Goal: Transaction & Acquisition: Subscribe to service/newsletter

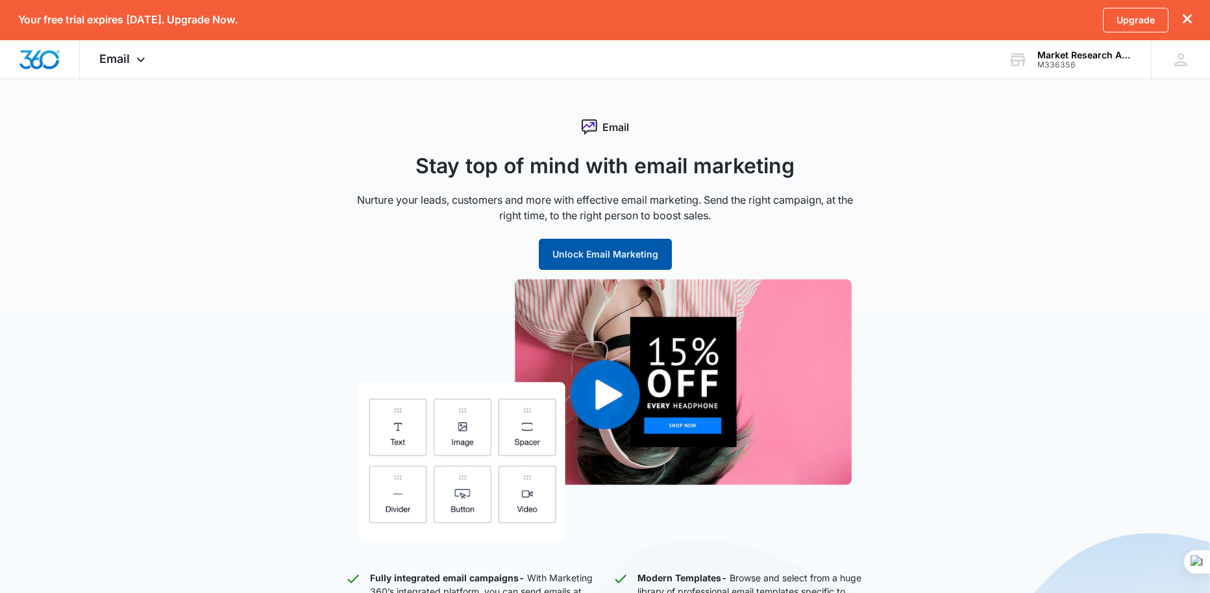
click at [607, 256] on button "Unlock Email Marketing" at bounding box center [605, 254] width 133 height 31
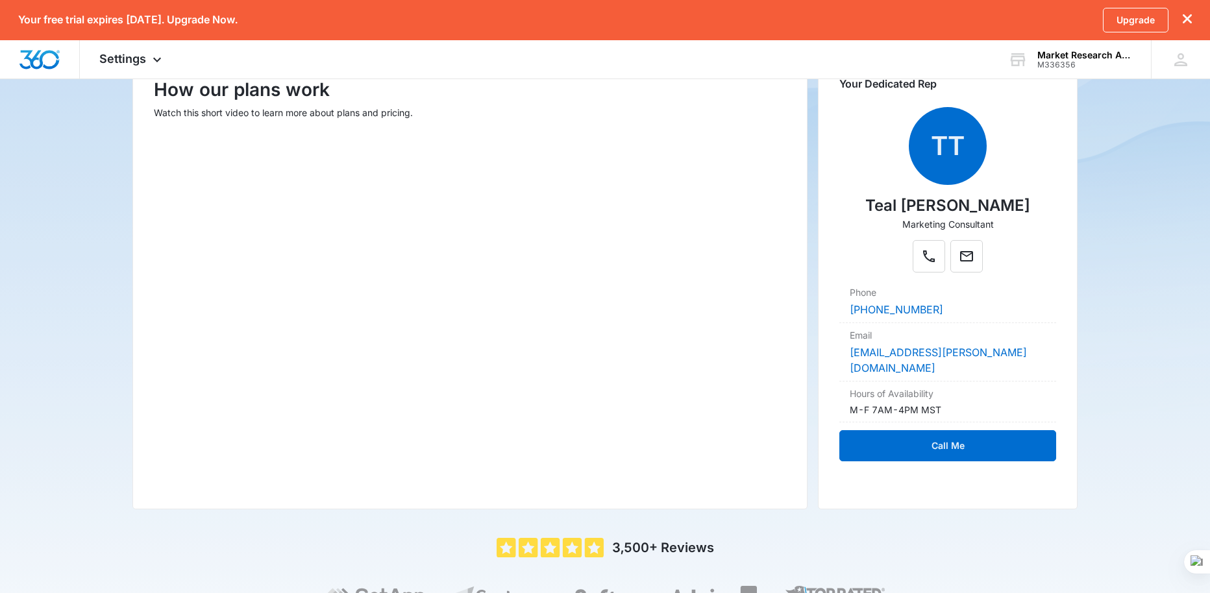
scroll to position [195, 0]
click at [971, 258] on icon "Mail" at bounding box center [967, 256] width 16 height 16
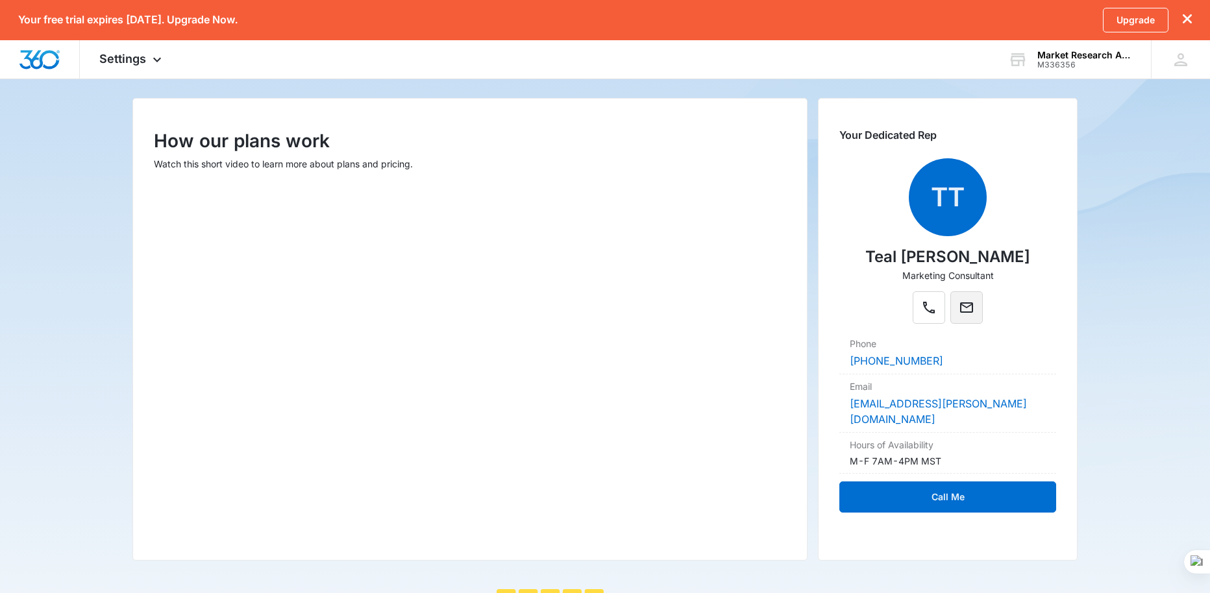
scroll to position [26, 0]
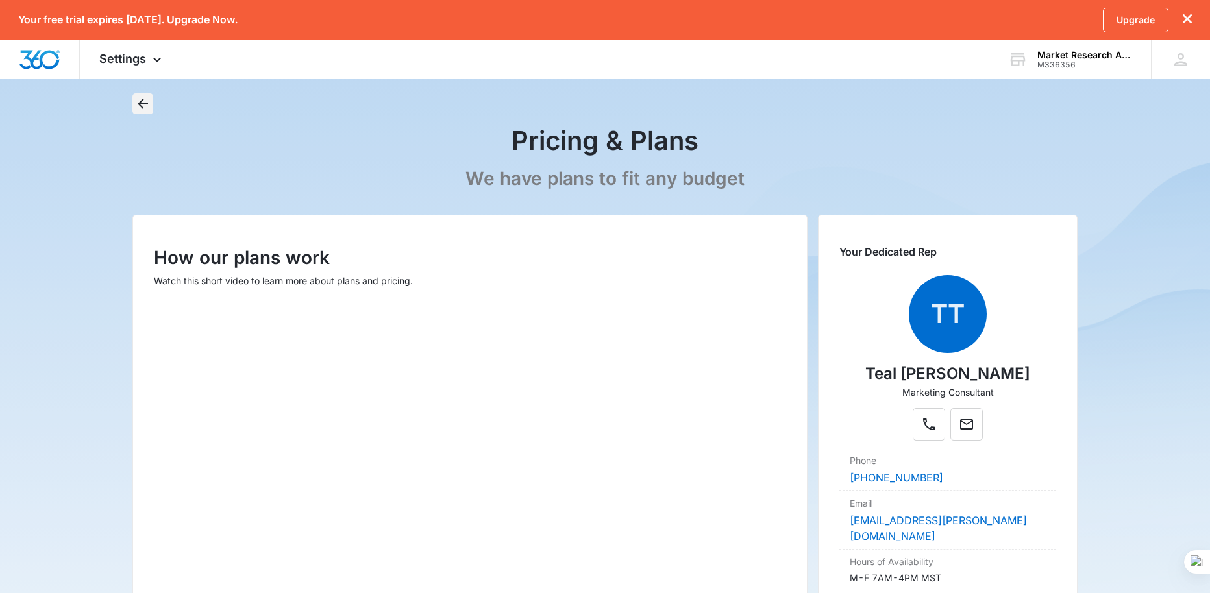
click at [135, 103] on icon "Back" at bounding box center [143, 104] width 16 height 16
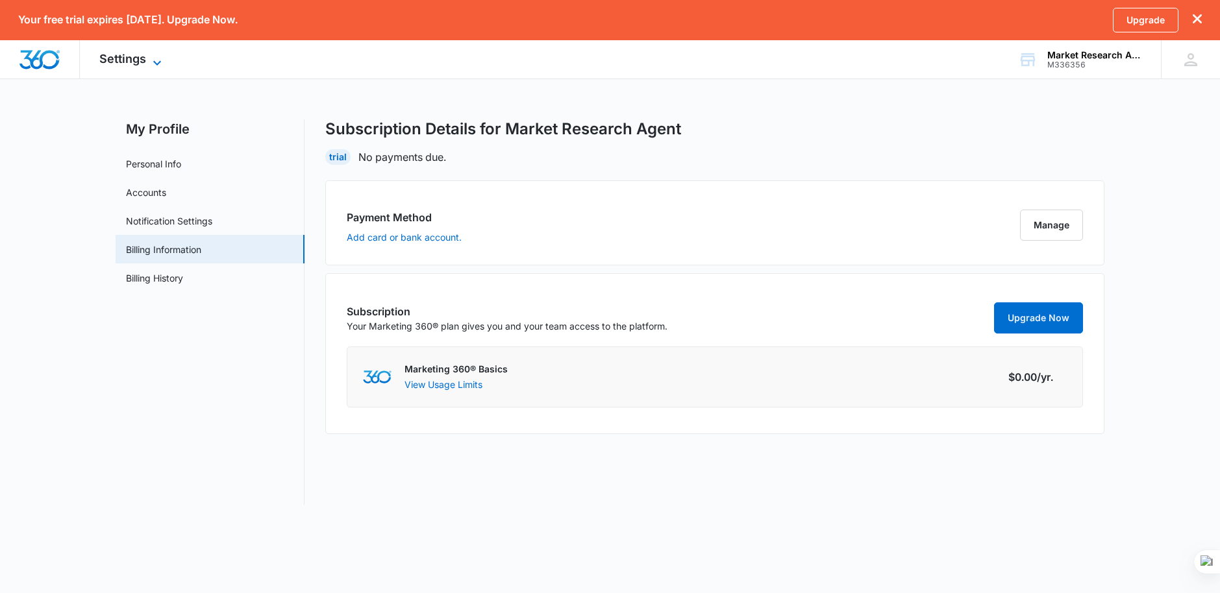
click at [155, 58] on icon at bounding box center [157, 63] width 16 height 16
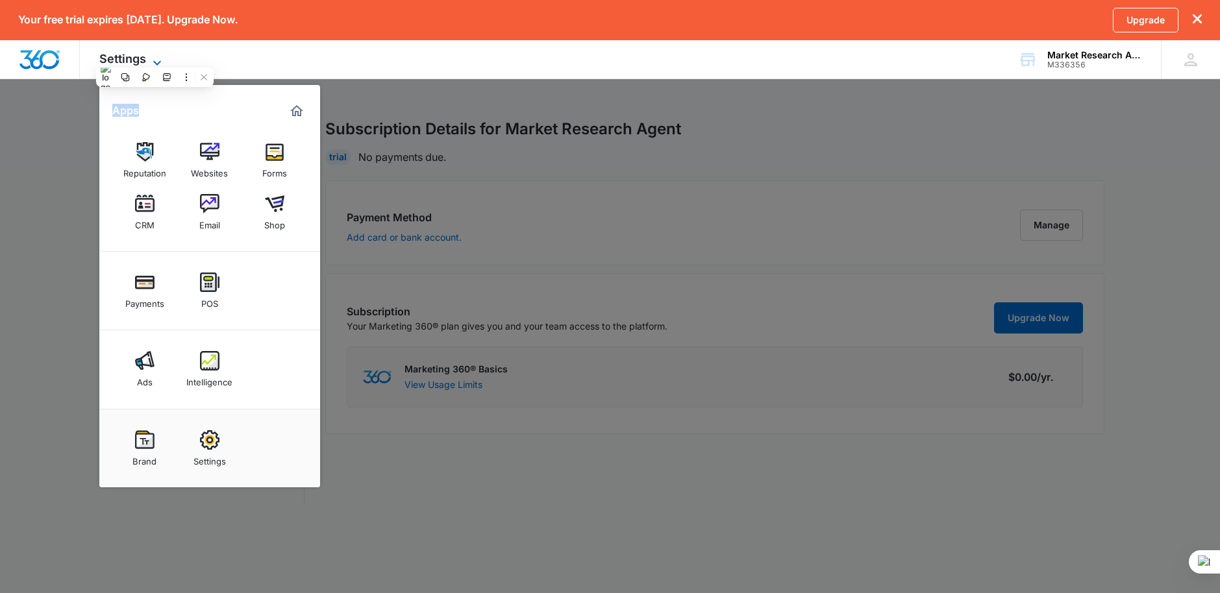
click at [155, 58] on icon at bounding box center [157, 63] width 16 height 16
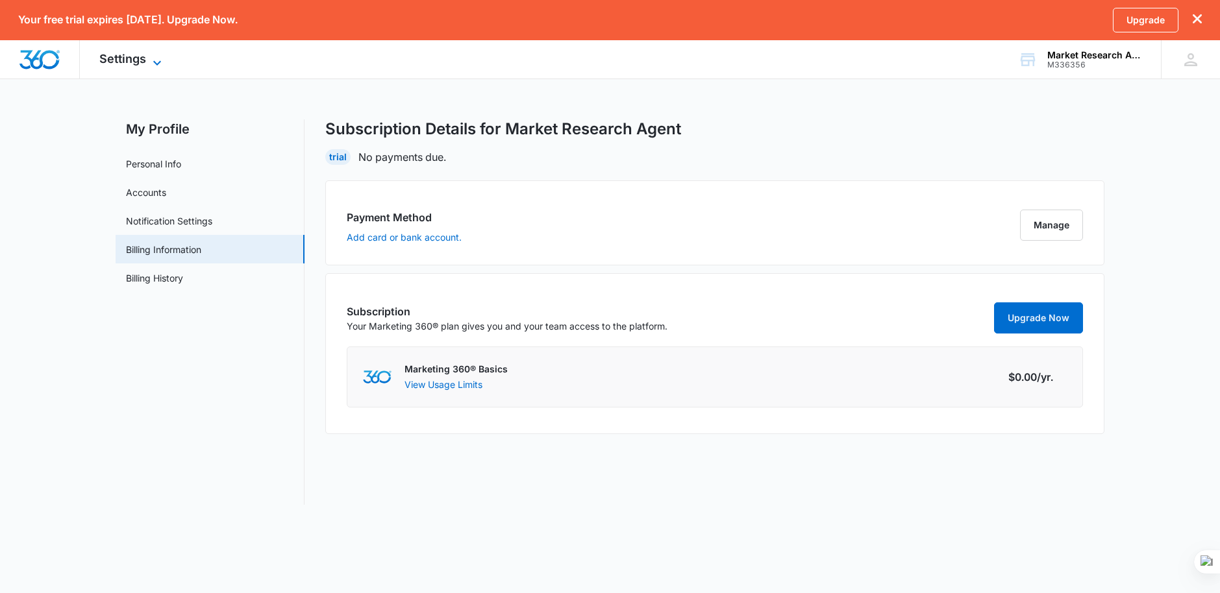
click at [155, 58] on icon at bounding box center [157, 63] width 16 height 16
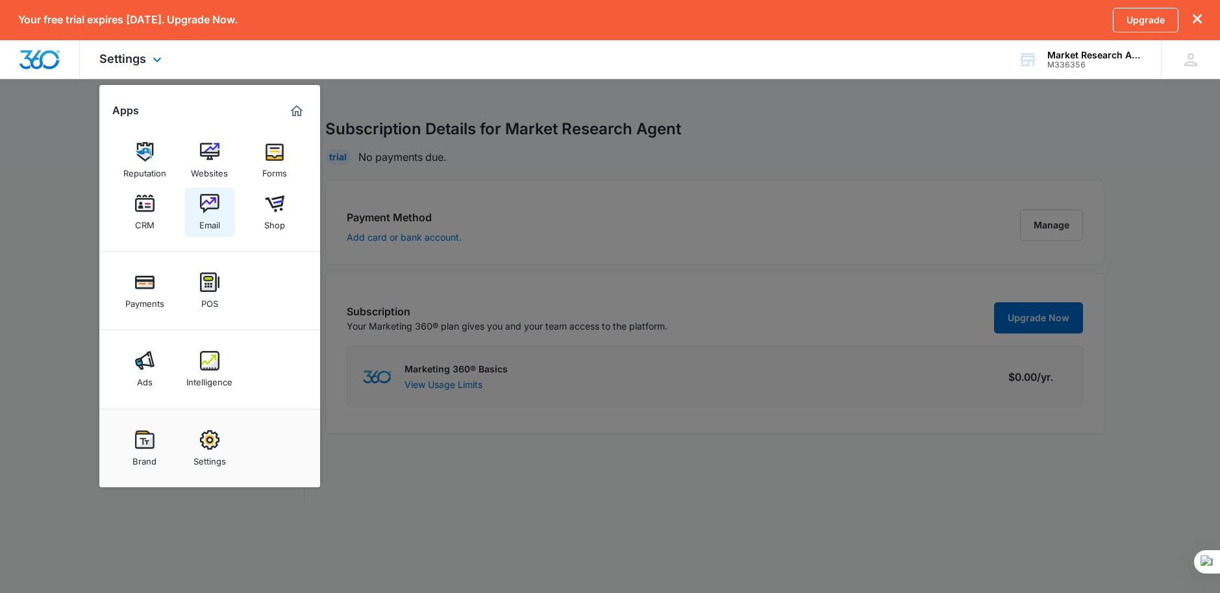
click at [217, 193] on link "Email" at bounding box center [209, 212] width 49 height 49
click at [166, 193] on link "Accounts" at bounding box center [146, 193] width 40 height 14
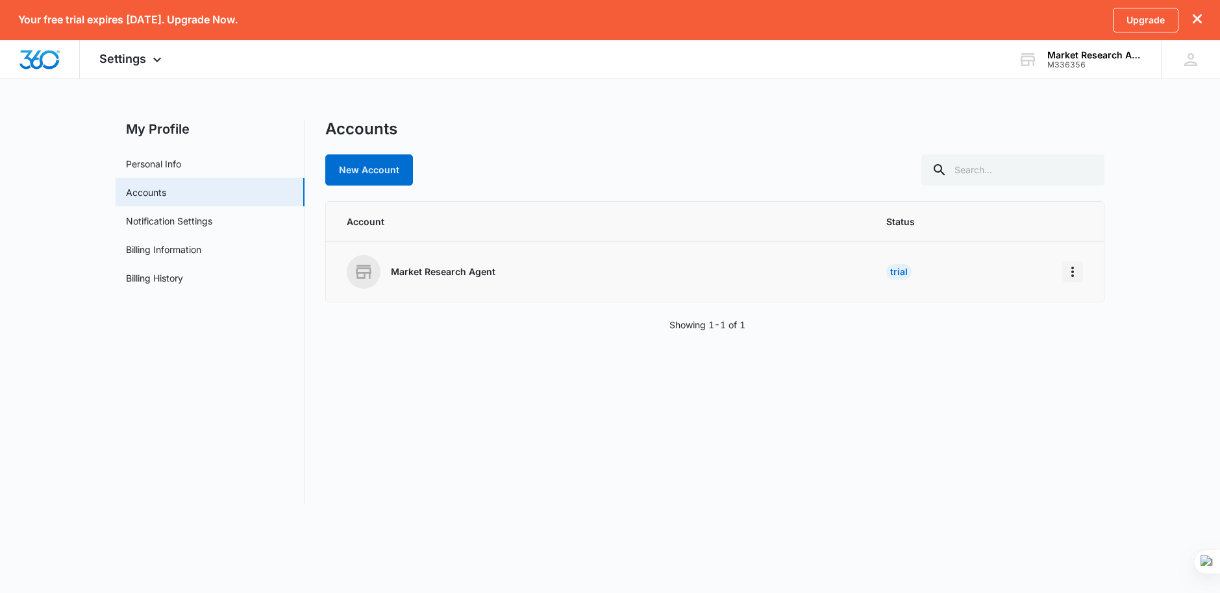
click at [1063, 266] on button "Home" at bounding box center [1072, 272] width 21 height 21
click at [1132, 301] on button "Go to Dashboard" at bounding box center [1122, 308] width 119 height 19
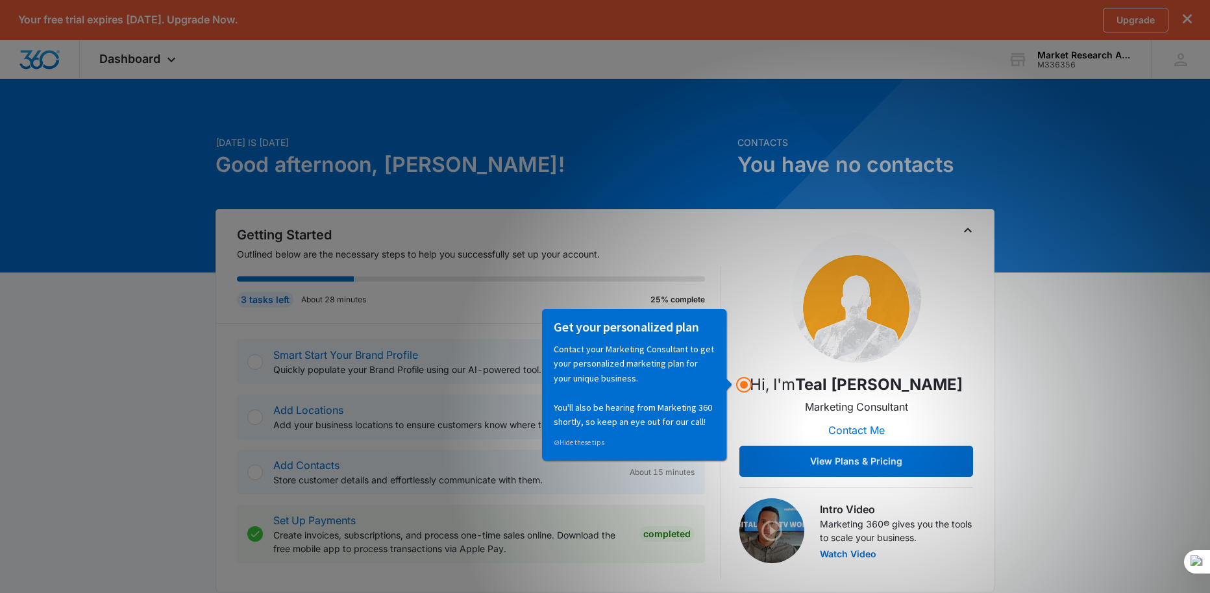
click at [950, 214] on div "Getting Started Outlined below are the necessary steps to help you successfully…" at bounding box center [605, 401] width 779 height 384
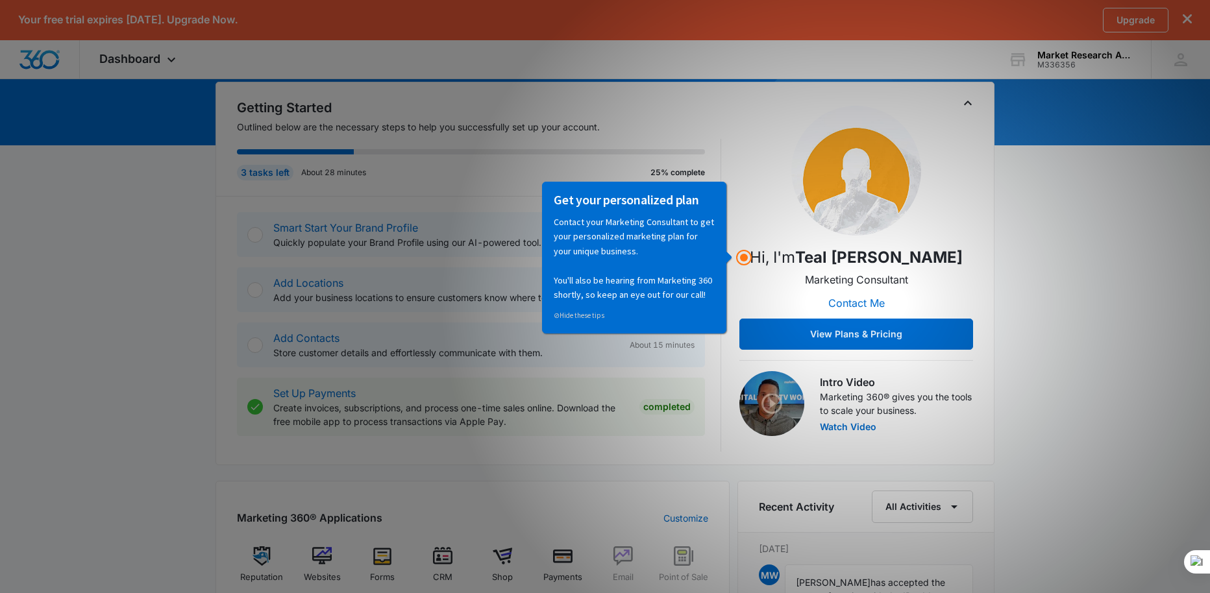
scroll to position [130, 0]
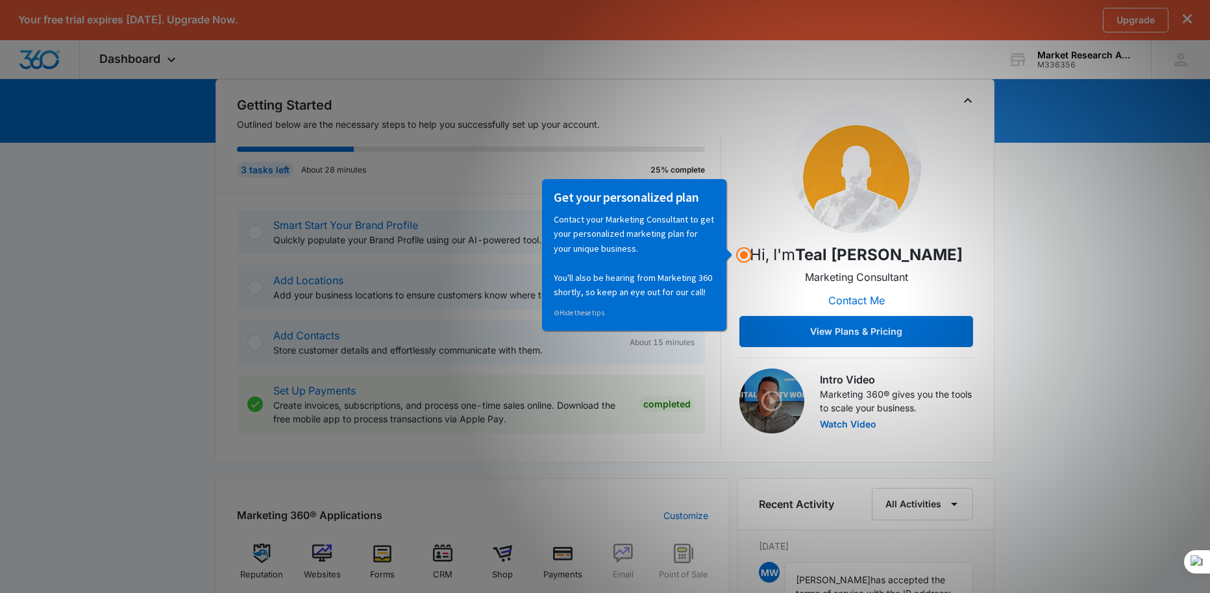
click at [734, 256] on div "Get your personalized plan Contact your Marketing Consultant to get your person…" at bounding box center [637, 255] width 196 height 153
click at [663, 283] on p "Contact your Marketing Consultant to get your personalized marketing plan for y…" at bounding box center [633, 255] width 161 height 87
click at [905, 153] on img at bounding box center [856, 168] width 130 height 130
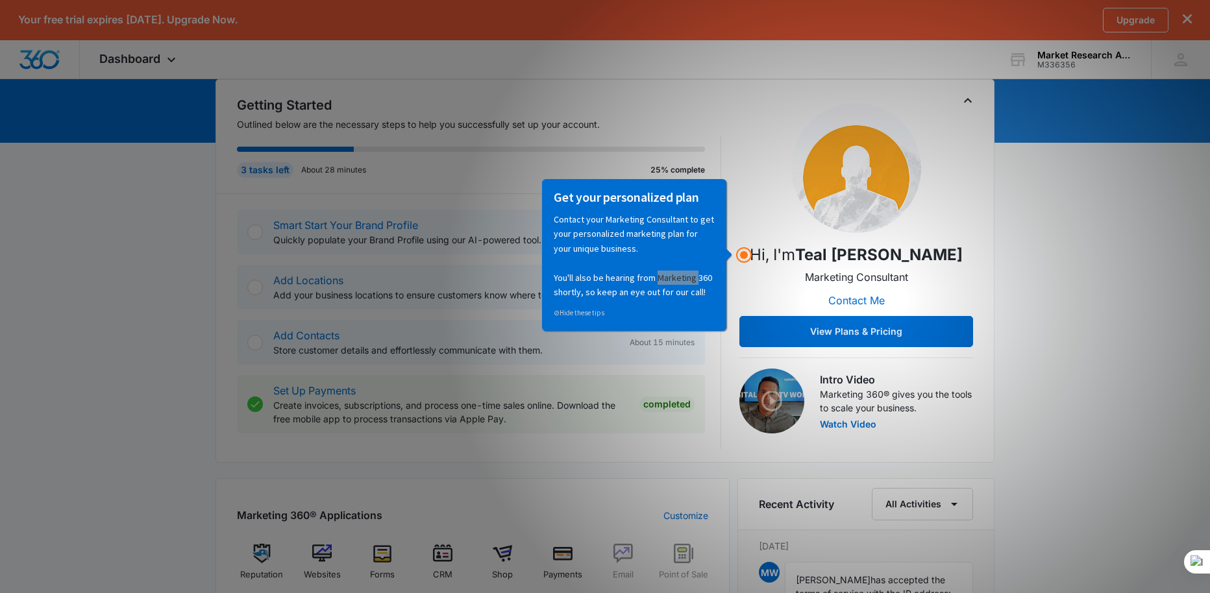
drag, startPoint x: 905, startPoint y: 153, endPoint x: 844, endPoint y: 179, distance: 66.3
click at [898, 156] on img at bounding box center [856, 168] width 130 height 130
click at [671, 278] on p "Contact your Marketing Consultant to get your personalized marketing plan for y…" at bounding box center [633, 255] width 161 height 87
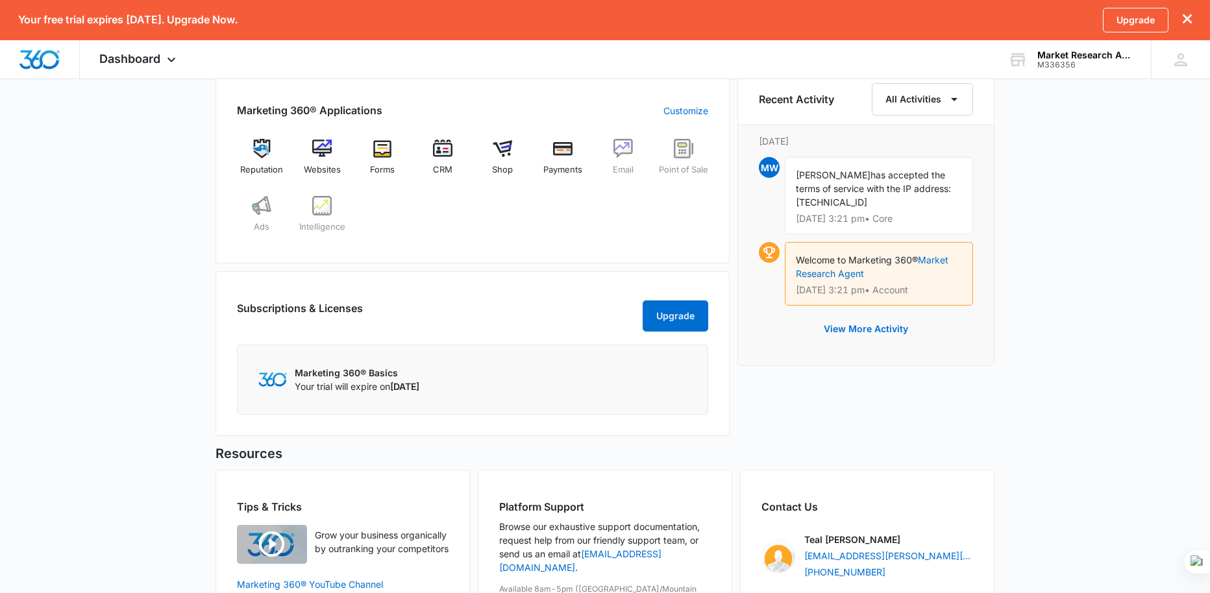
scroll to position [509, 0]
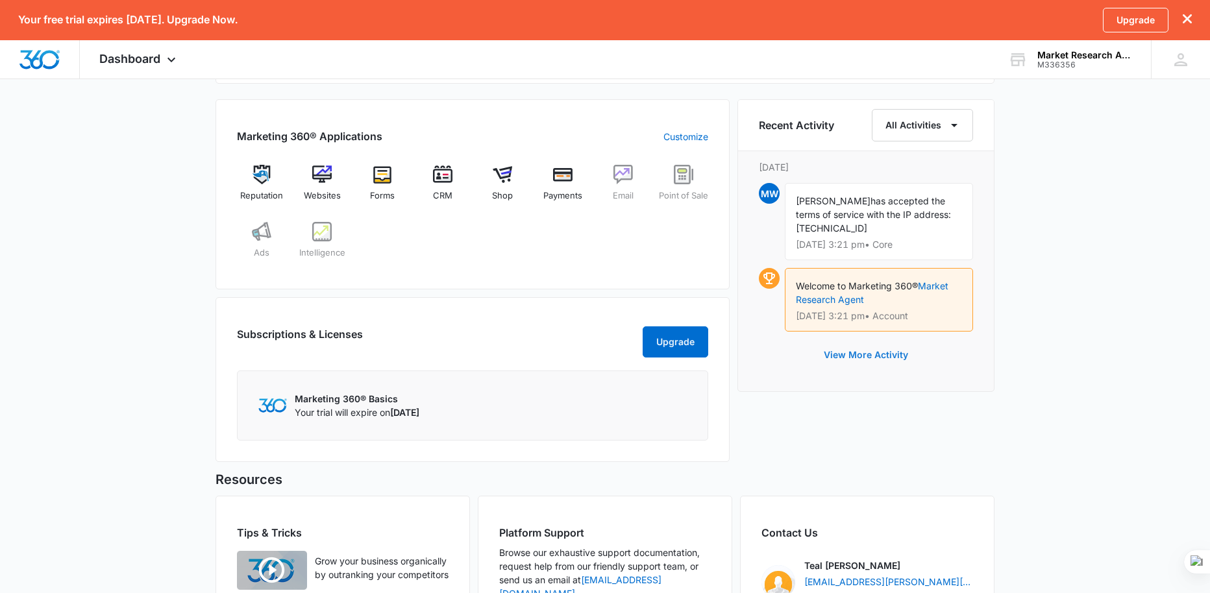
click at [878, 351] on button "View More Activity" at bounding box center [866, 355] width 110 height 31
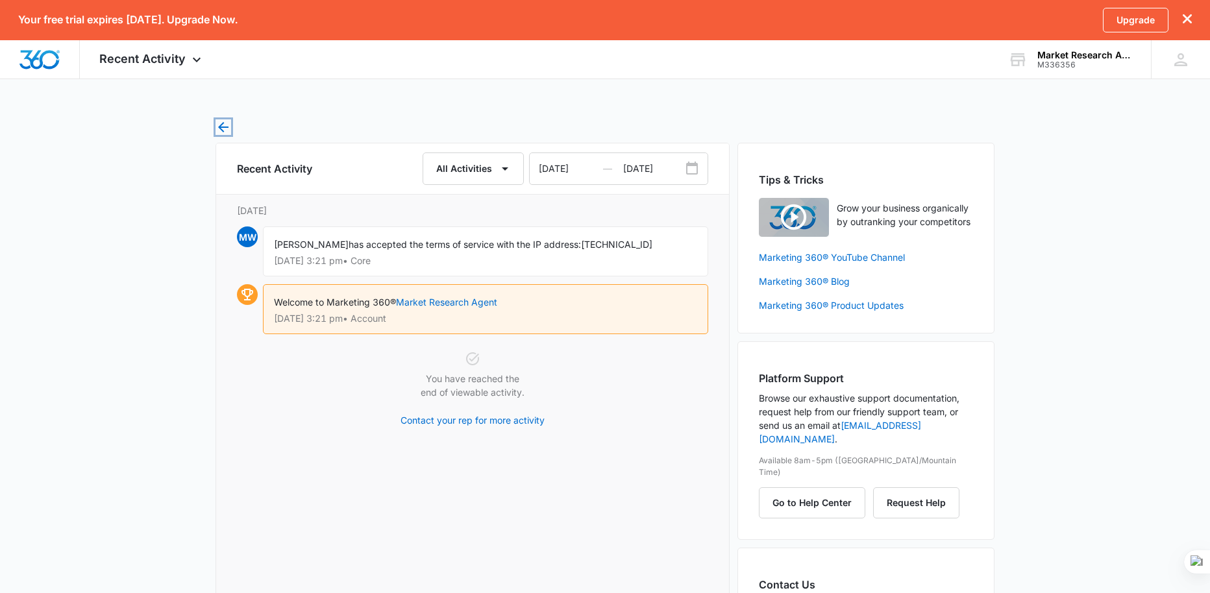
click at [218, 125] on icon "button" at bounding box center [224, 127] width 16 height 16
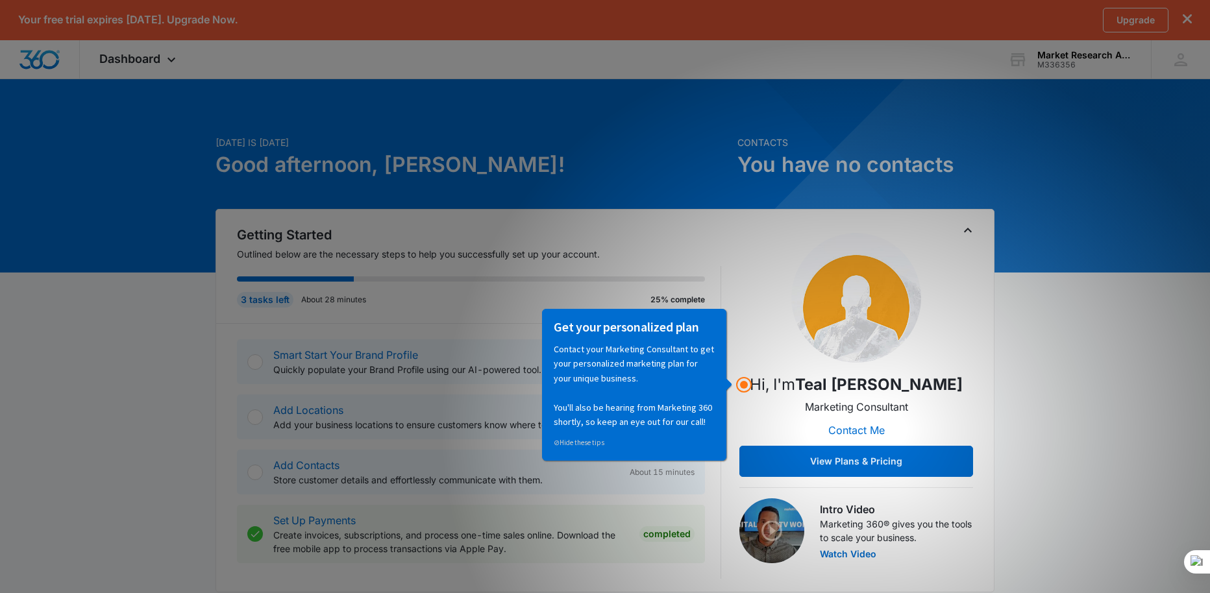
click at [639, 330] on h3 "Get your personalized plan" at bounding box center [633, 326] width 161 height 17
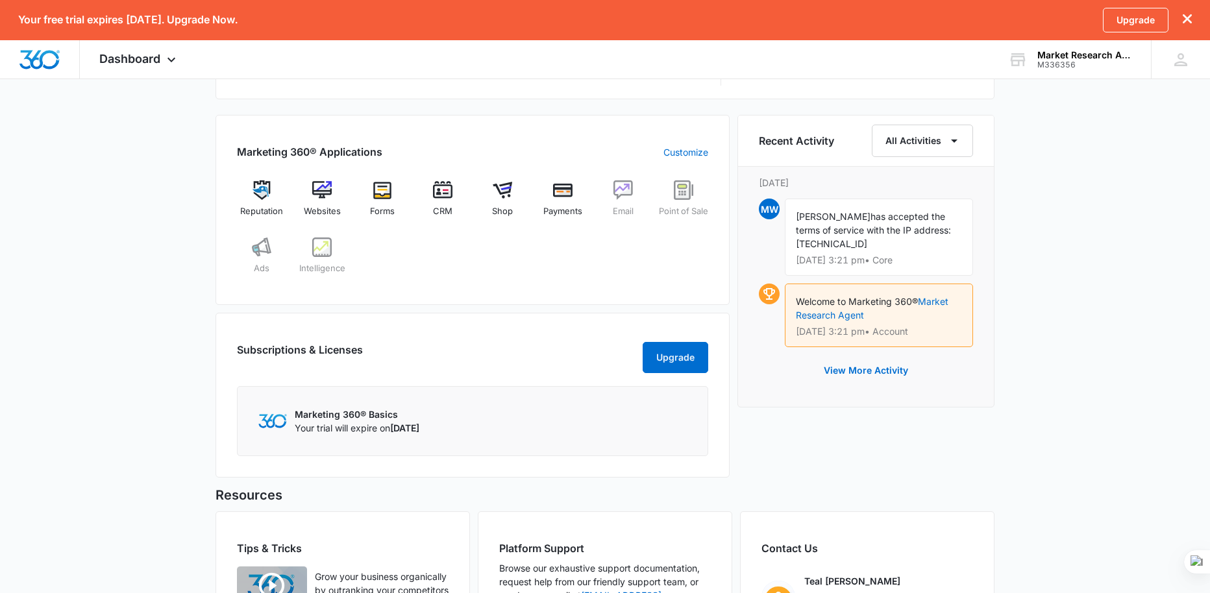
scroll to position [519, 0]
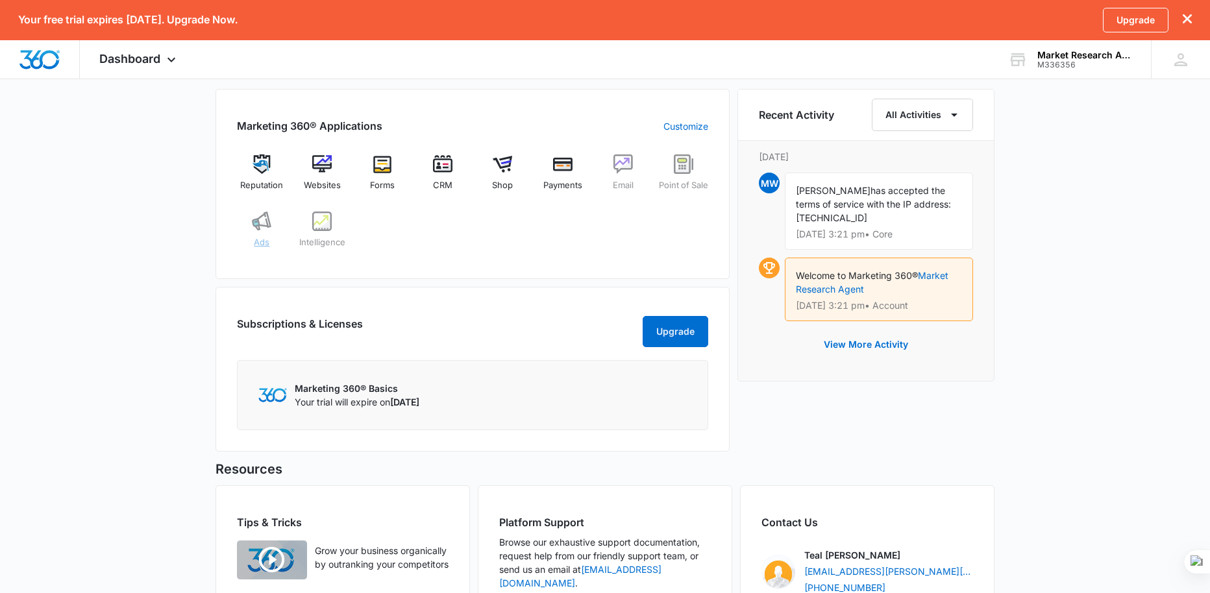
click at [260, 244] on div "Ads" at bounding box center [262, 235] width 50 height 47
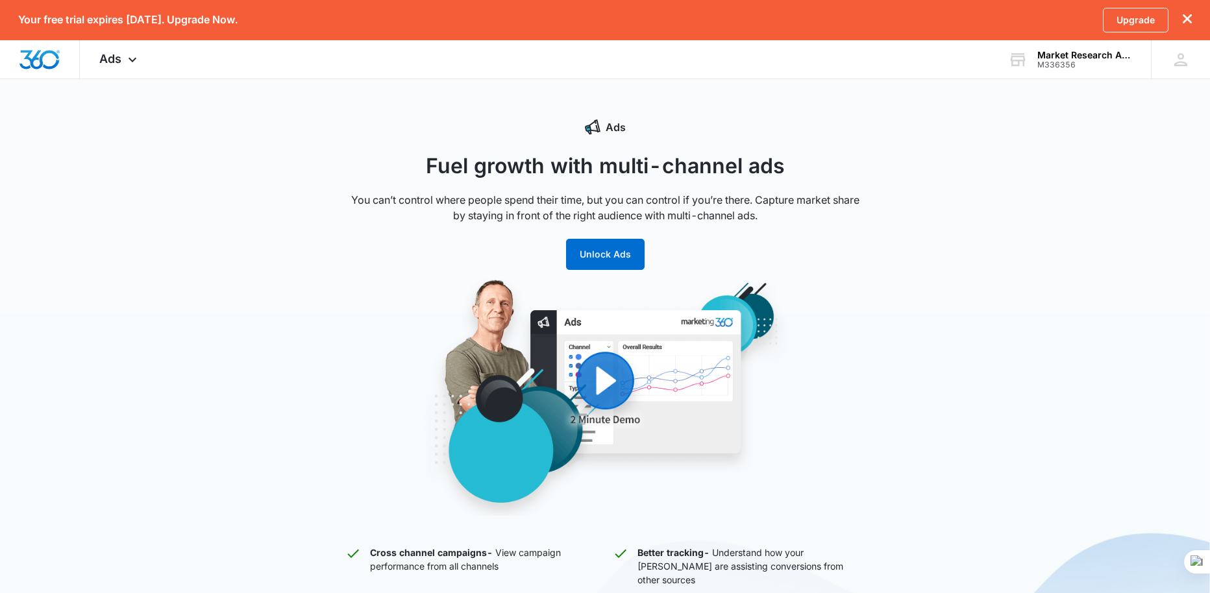
click at [561, 253] on div "Ads Fuel growth with multi-channel ads You can’t control where people spend the…" at bounding box center [604, 322] width 519 height 406
click at [586, 256] on button "Unlock Ads" at bounding box center [605, 254] width 79 height 31
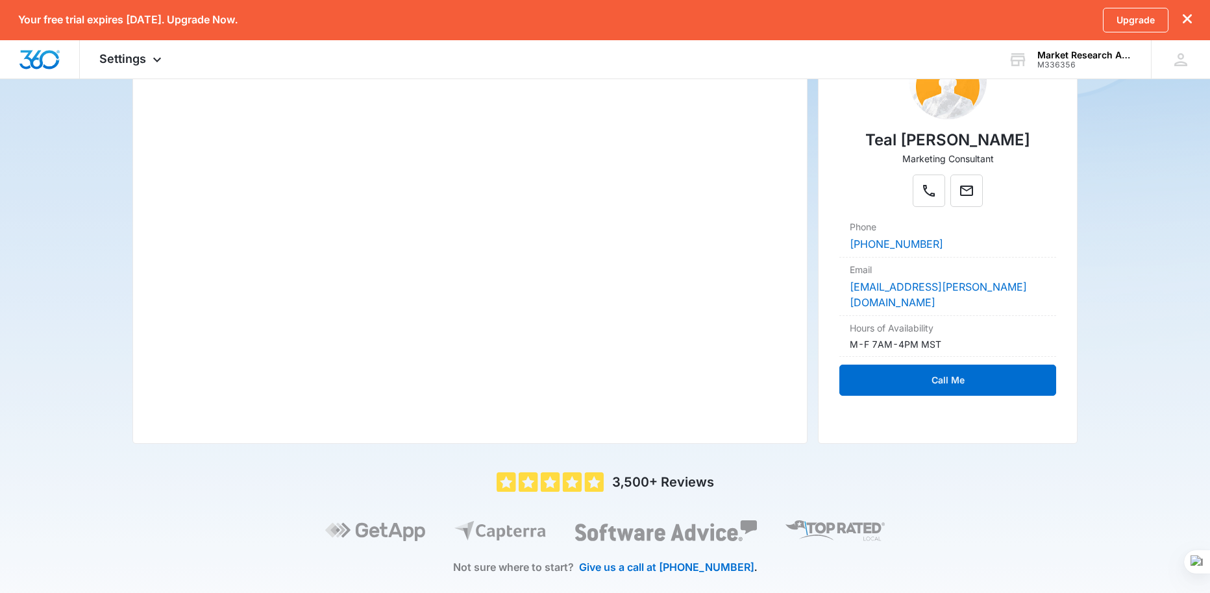
scroll to position [286, 0]
